Goal: Task Accomplishment & Management: Manage account settings

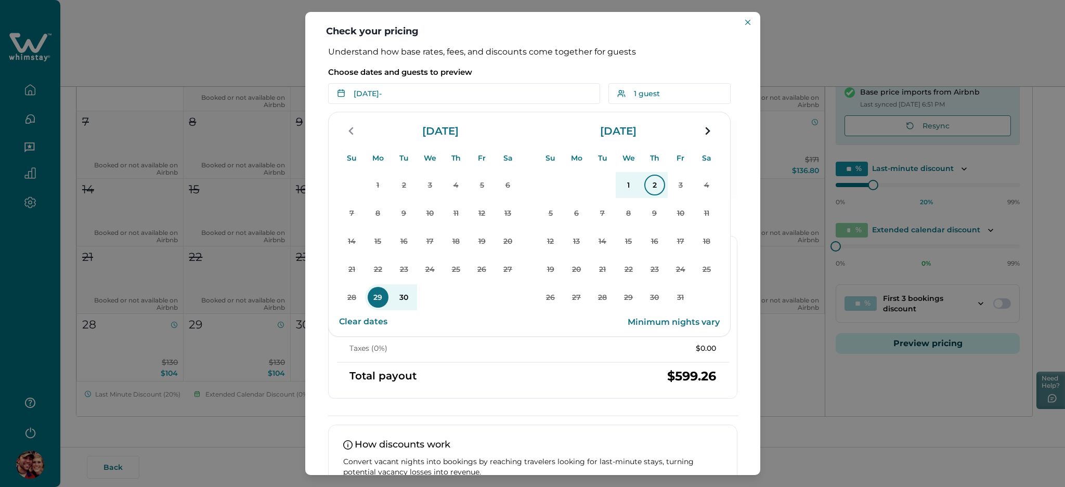
click at [650, 188] on p "2" at bounding box center [654, 185] width 21 height 21
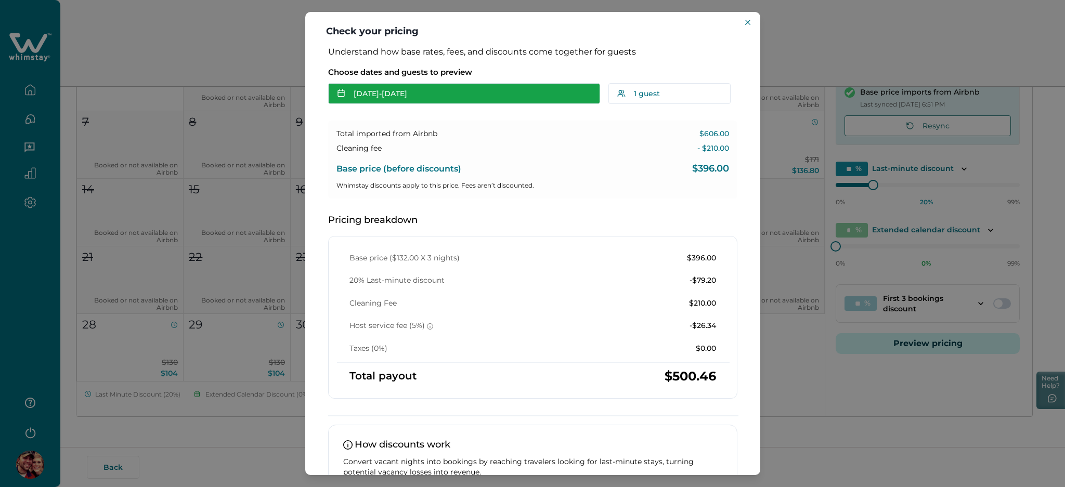
click at [388, 89] on button "Sep 29 - Oct 02" at bounding box center [464, 93] width 272 height 21
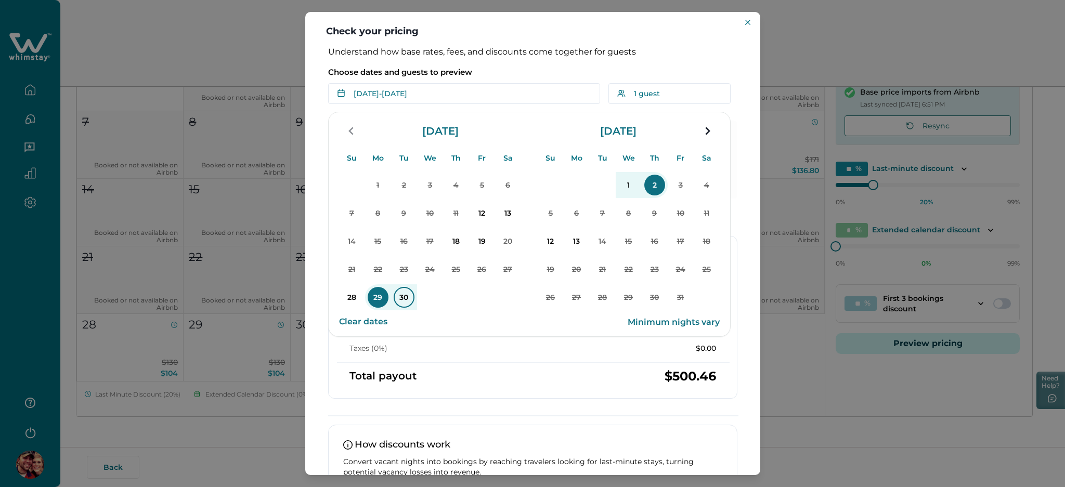
click at [400, 296] on p "30" at bounding box center [404, 297] width 21 height 21
click at [660, 182] on p "2" at bounding box center [654, 185] width 21 height 21
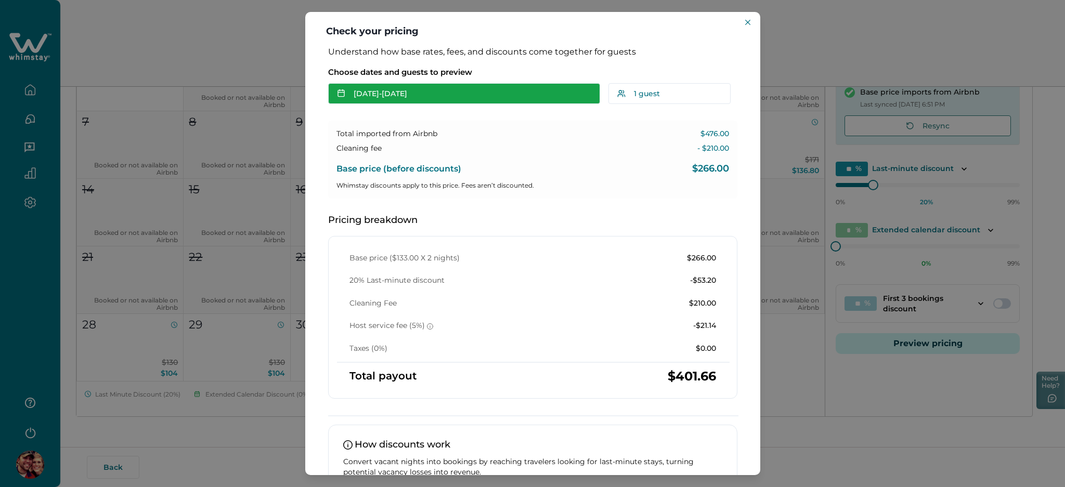
click at [443, 98] on button "Sep 30 - Oct 02" at bounding box center [464, 93] width 272 height 21
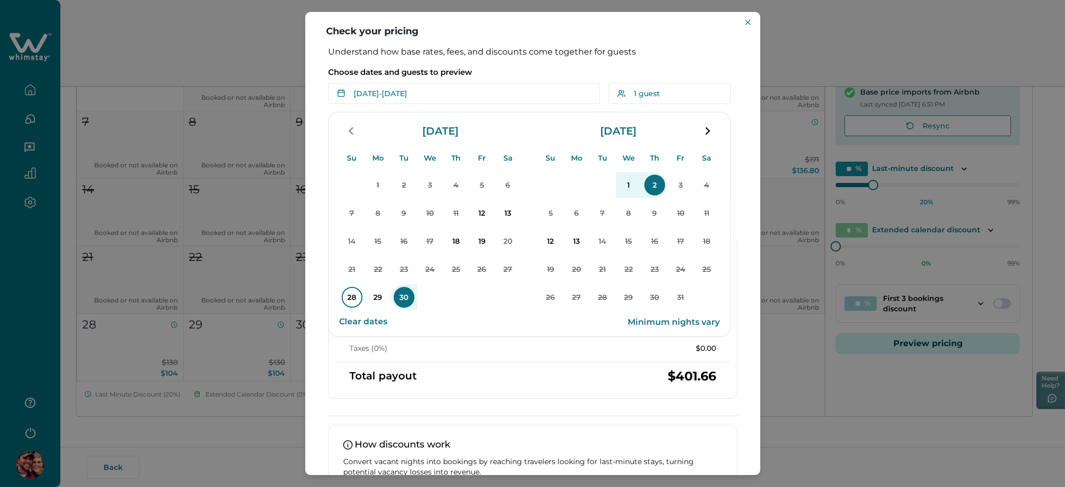
click at [356, 291] on p "28" at bounding box center [352, 297] width 21 height 21
click at [398, 297] on p "30" at bounding box center [404, 297] width 21 height 21
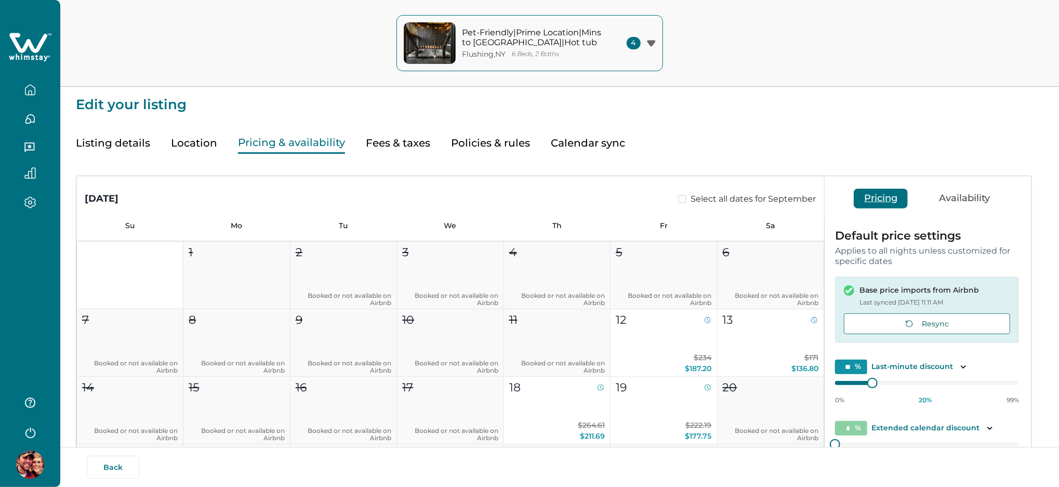
type input "**"
